Goal: Information Seeking & Learning: Learn about a topic

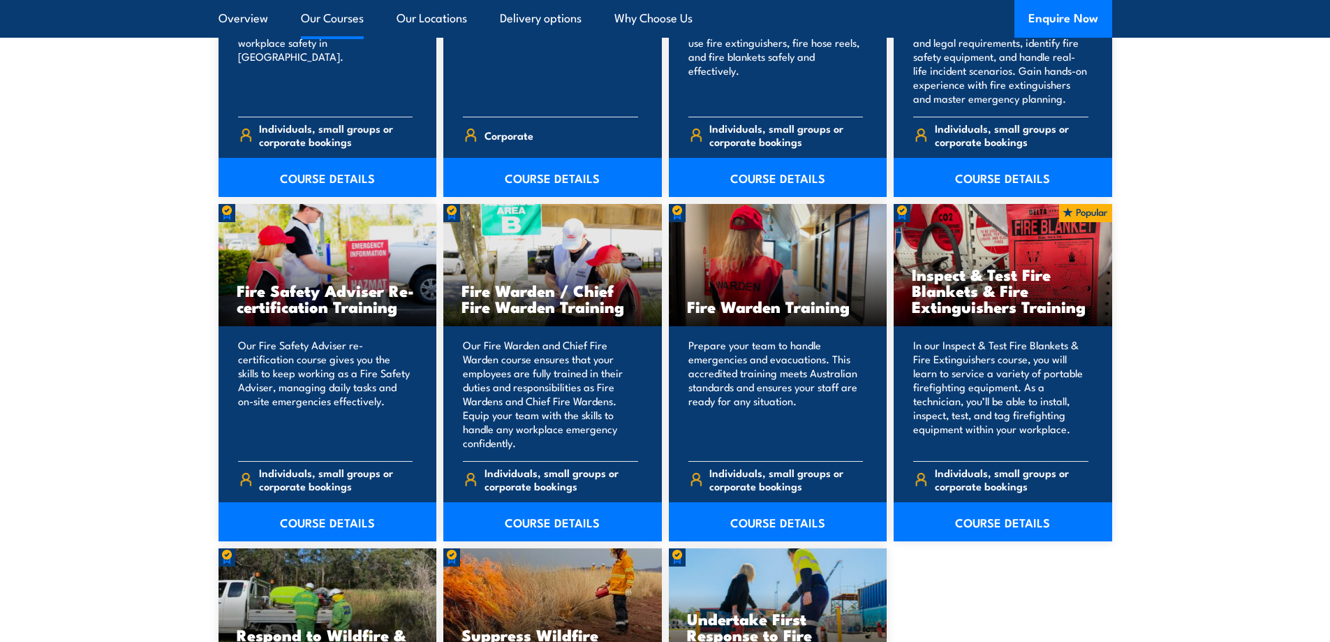
scroll to position [1676, 0]
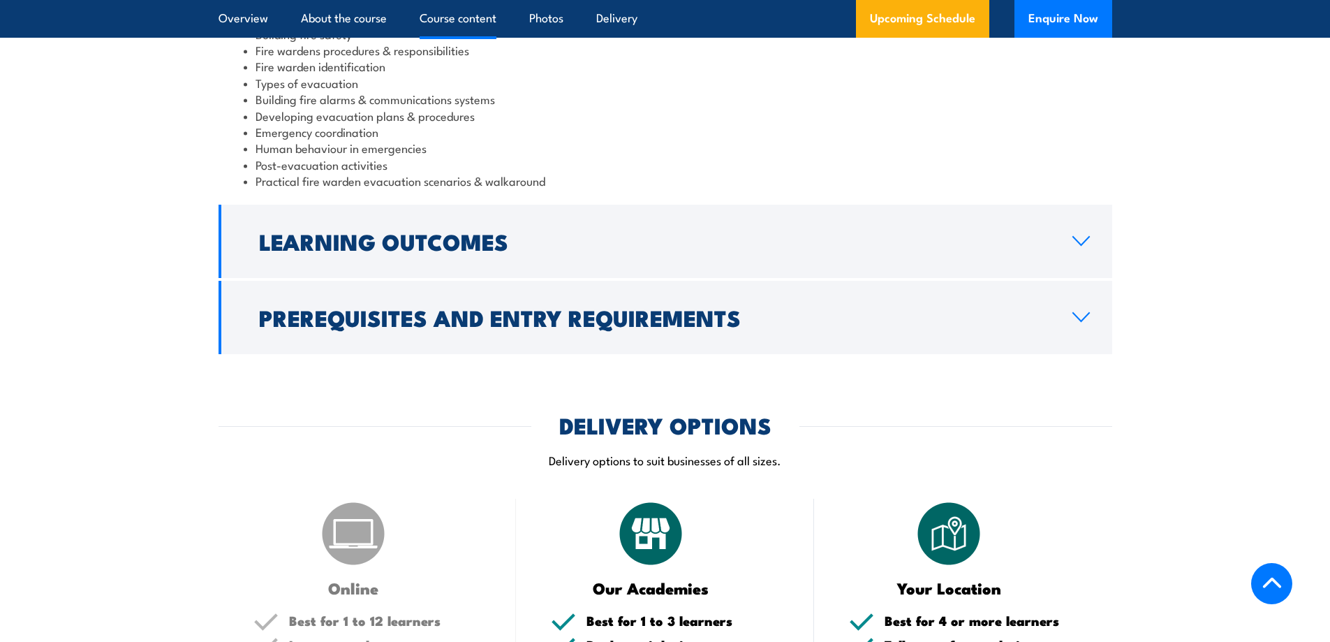
scroll to position [1676, 0]
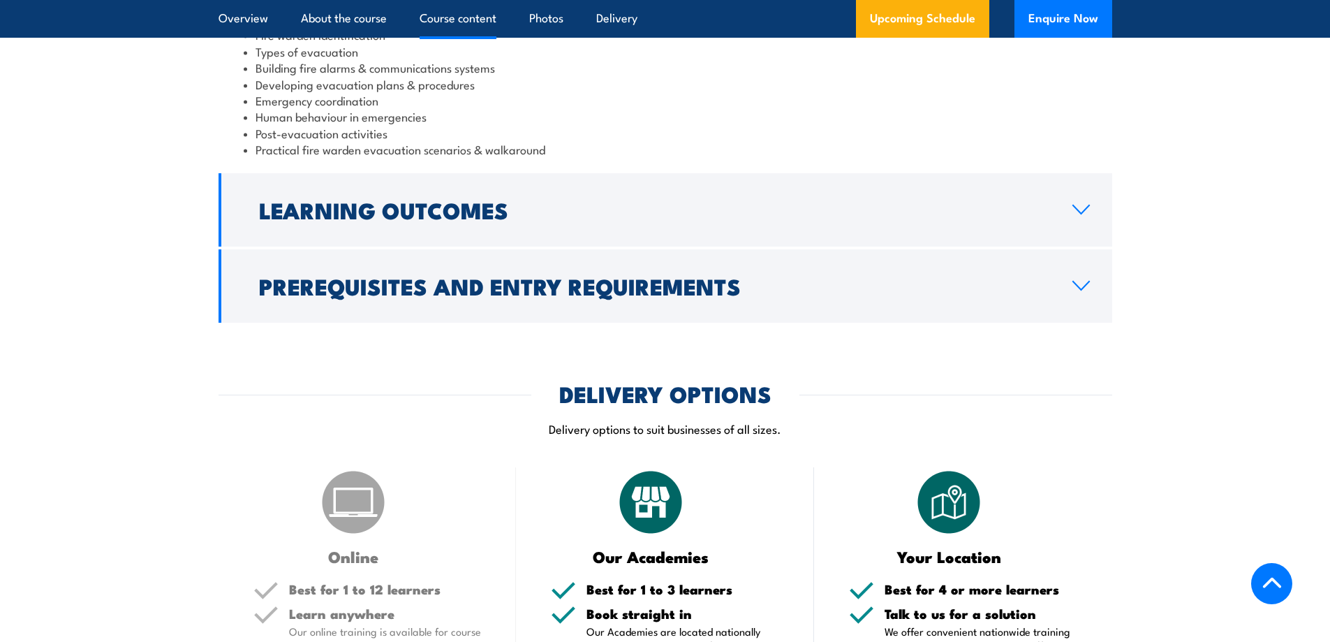
click at [681, 287] on h2 "Prerequisites and Entry Requirements" at bounding box center [654, 286] width 791 height 20
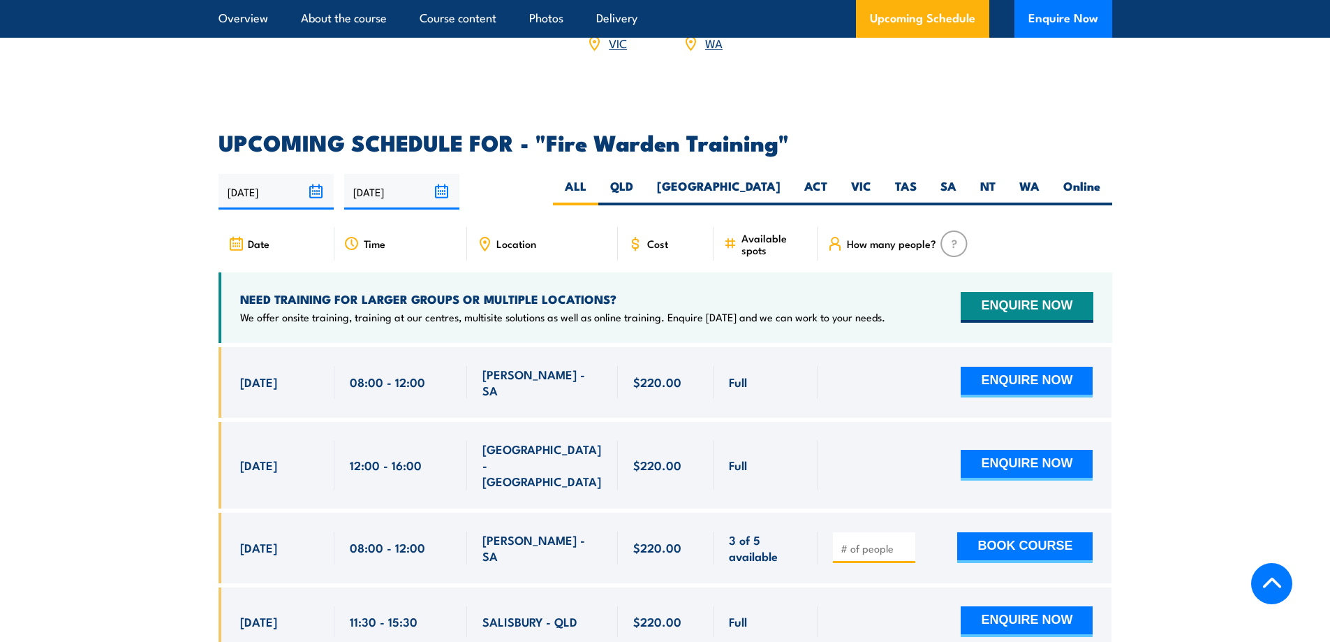
scroll to position [2472, 0]
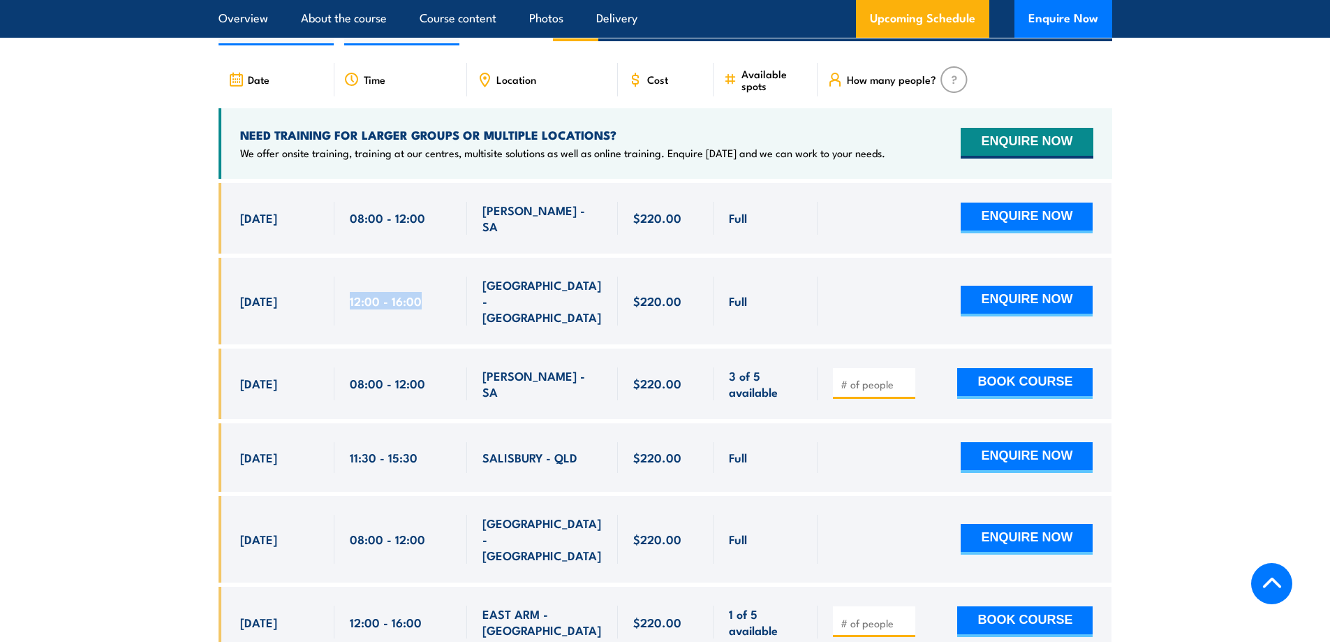
drag, startPoint x: 351, startPoint y: 272, endPoint x: 434, endPoint y: 276, distance: 83.2
click at [434, 276] on div "12:00 - 16:00" at bounding box center [401, 300] width 102 height 49
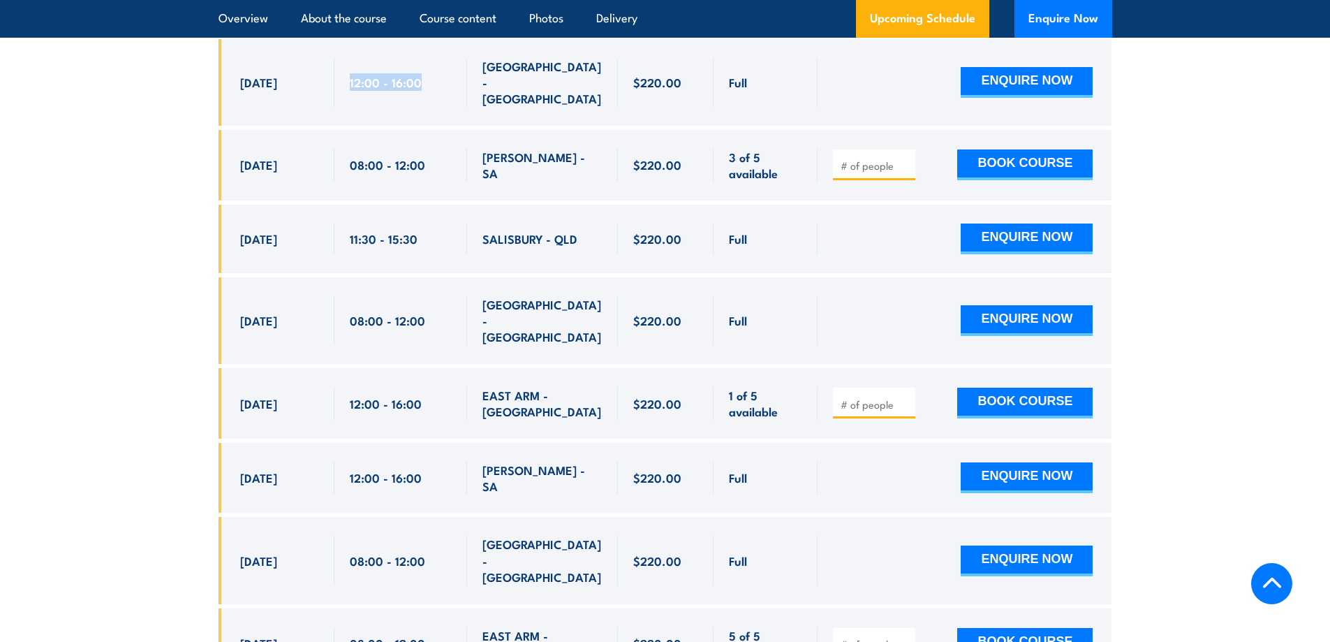
scroll to position [2751, 0]
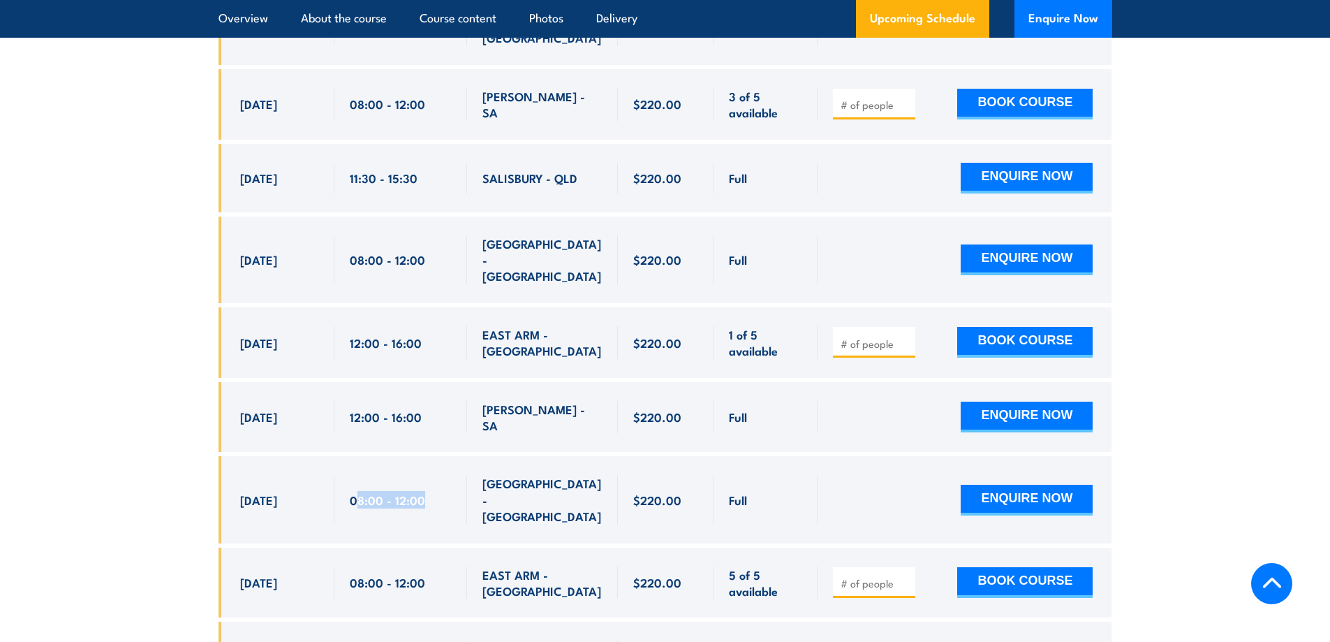
drag, startPoint x: 357, startPoint y: 429, endPoint x: 443, endPoint y: 427, distance: 85.9
click at [443, 475] on div "08:00 - 12:00" at bounding box center [401, 499] width 102 height 49
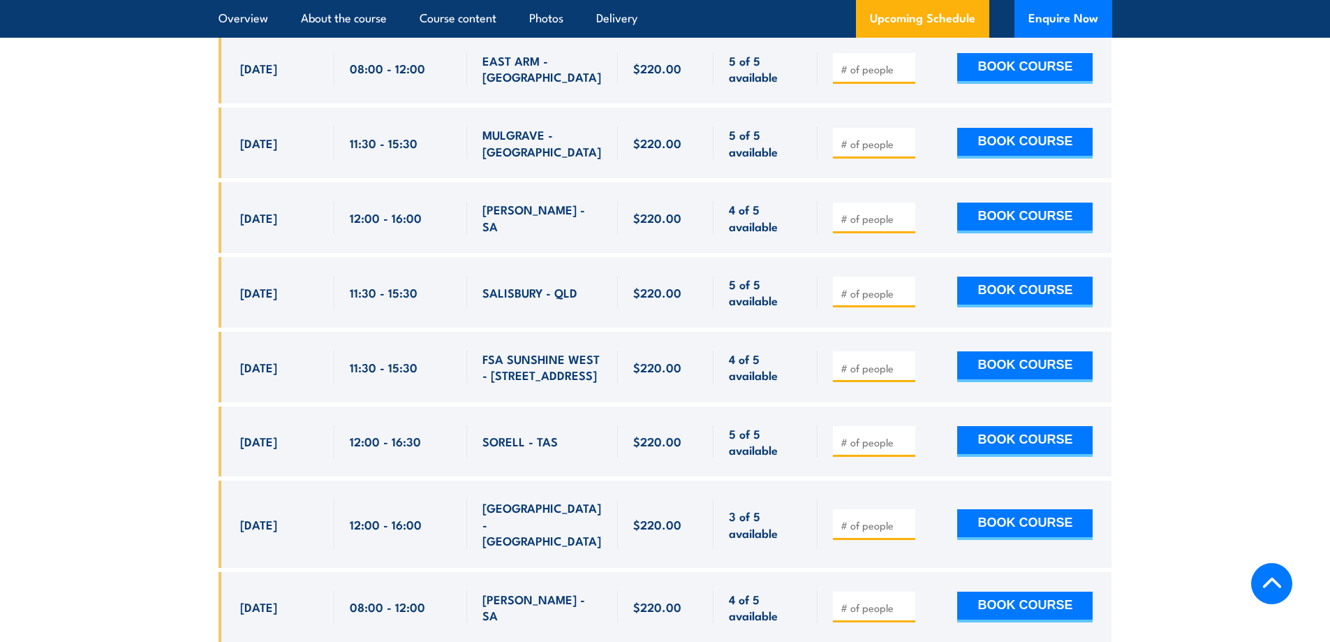
scroll to position [6102, 0]
